Goal: Information Seeking & Learning: Learn about a topic

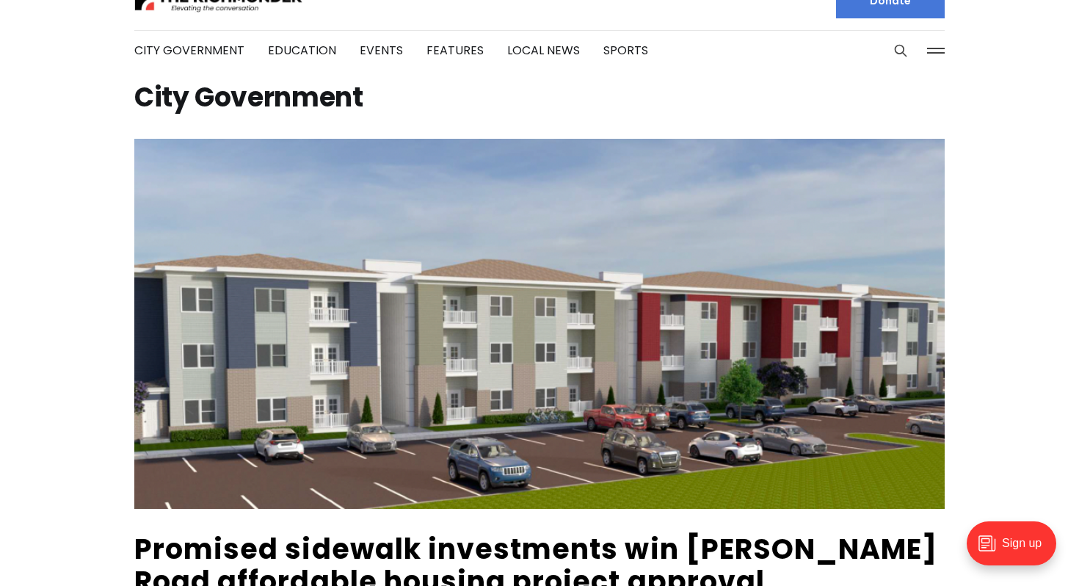
scroll to position [34, 0]
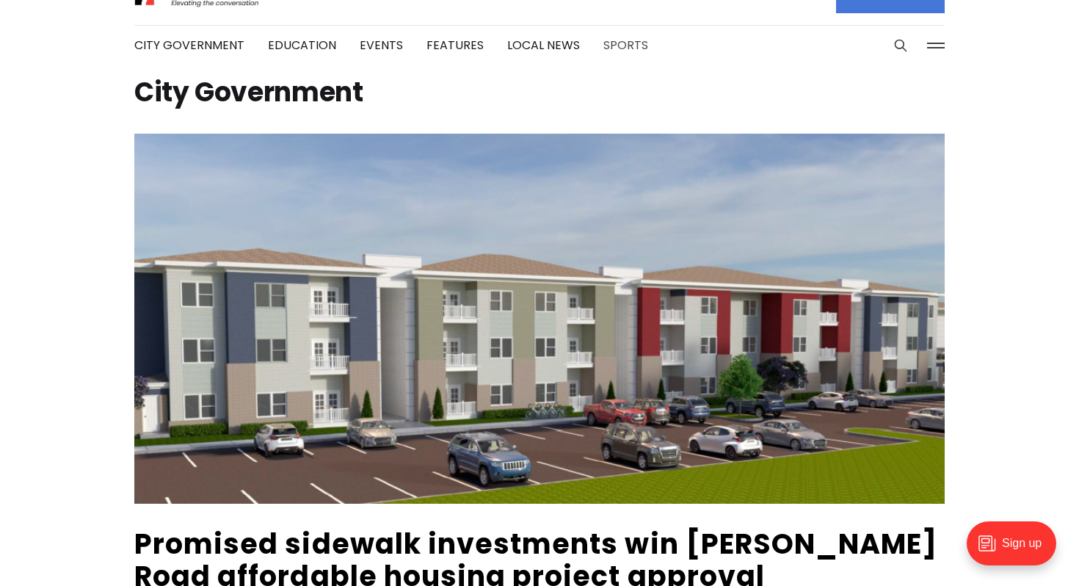
click at [618, 43] on link "Sports" at bounding box center [625, 45] width 45 height 17
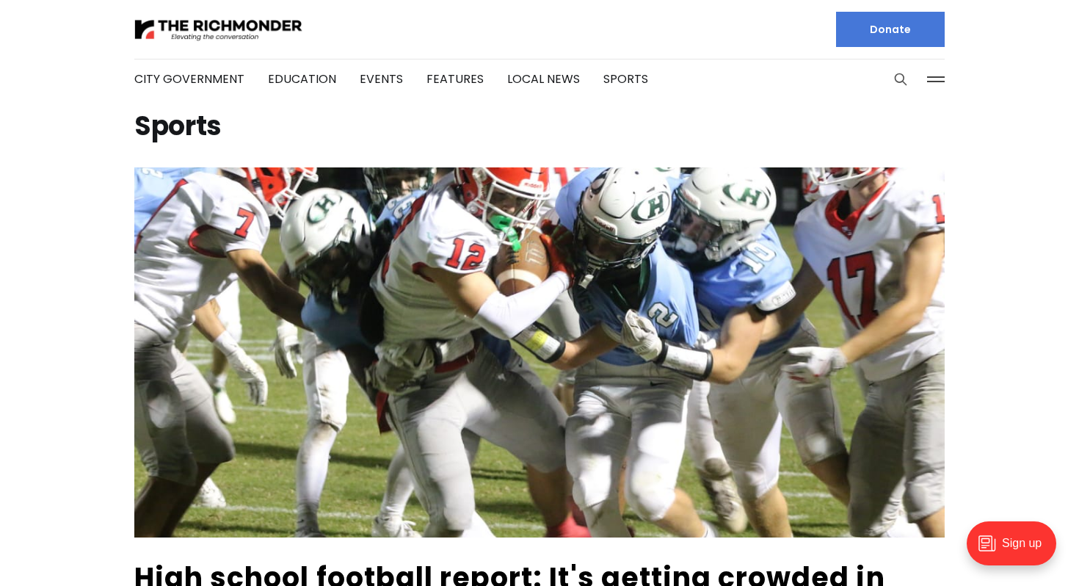
click at [900, 80] on icon "Search this site" at bounding box center [900, 79] width 15 height 15
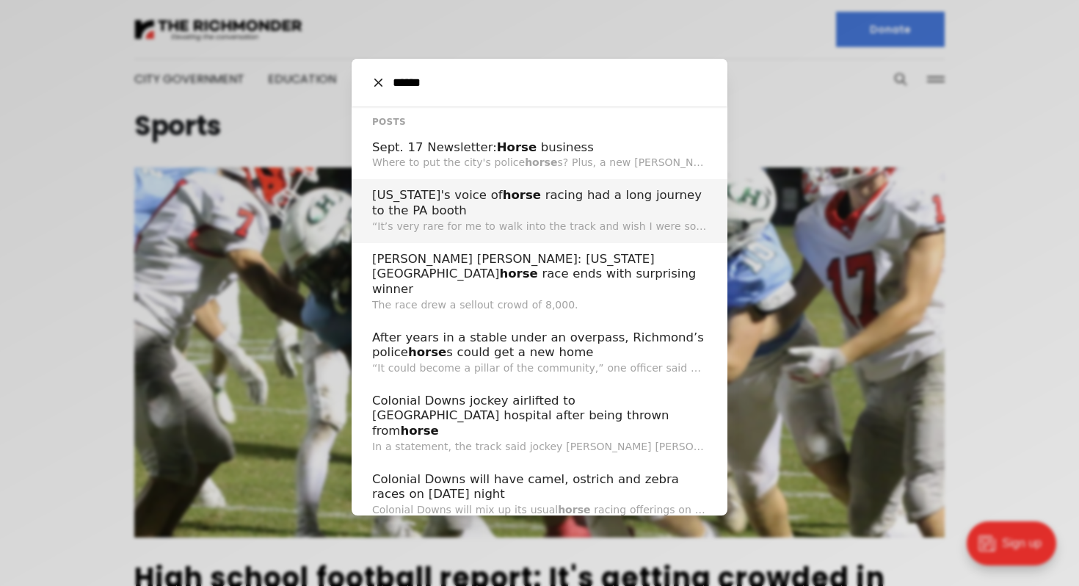
type input "*****"
click at [626, 194] on h2 "[US_STATE]'s voice of horse racing had a long journey to the PA booth" at bounding box center [539, 203] width 335 height 30
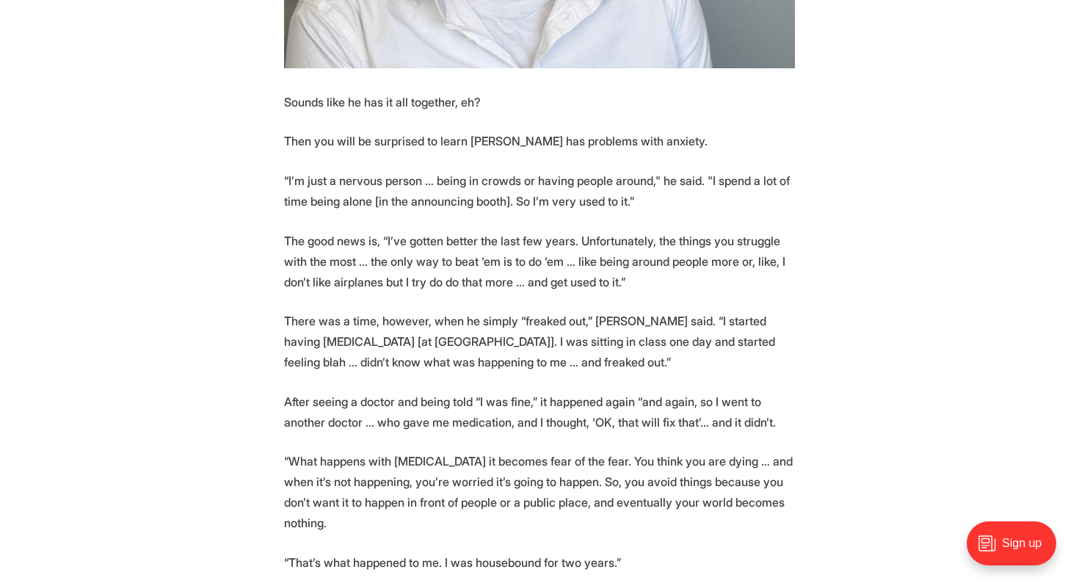
scroll to position [2621, 0]
